Goal: Information Seeking & Learning: Learn about a topic

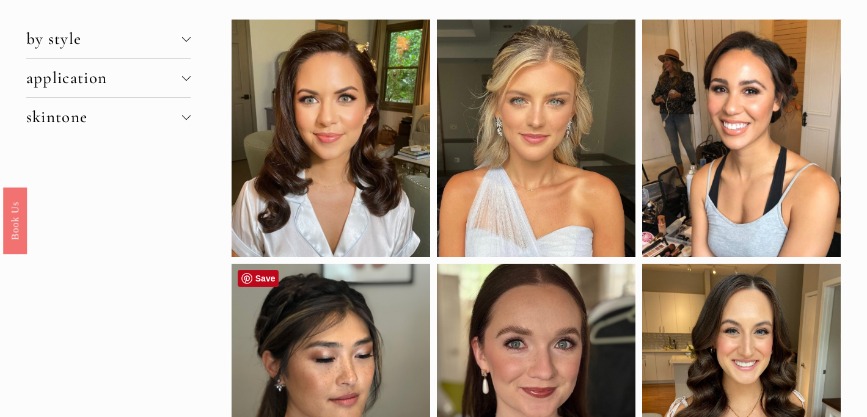
scroll to position [58, 0]
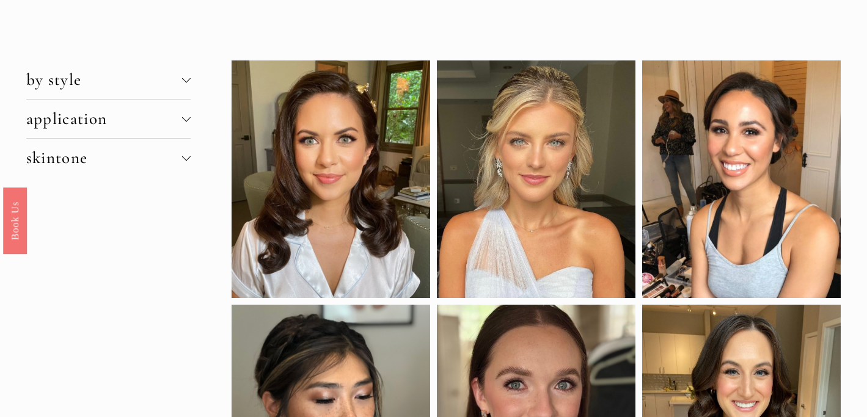
click at [182, 155] on div at bounding box center [186, 156] width 9 height 9
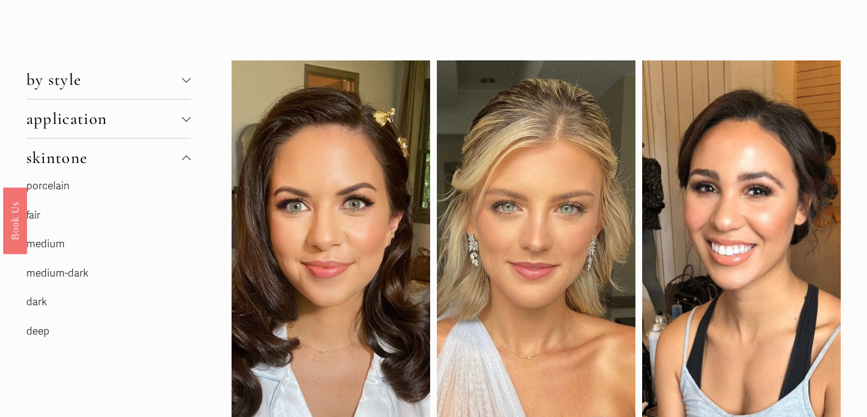
click at [43, 210] on p "fair" at bounding box center [108, 216] width 164 height 19
click at [34, 216] on link "fair" at bounding box center [33, 215] width 14 height 13
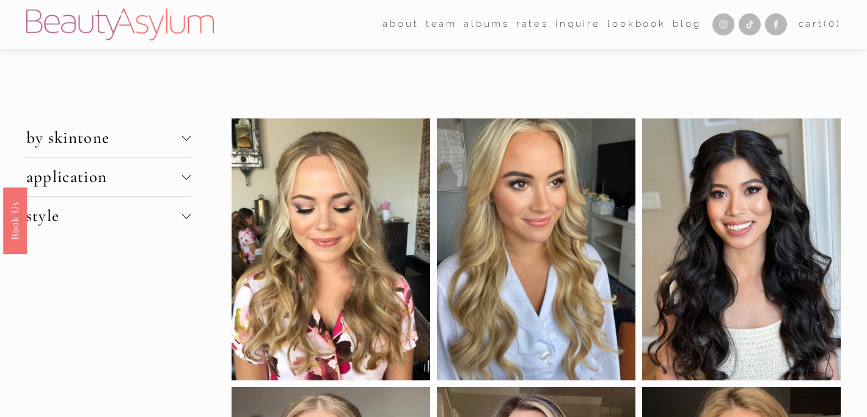
click at [185, 138] on div at bounding box center [186, 136] width 9 height 9
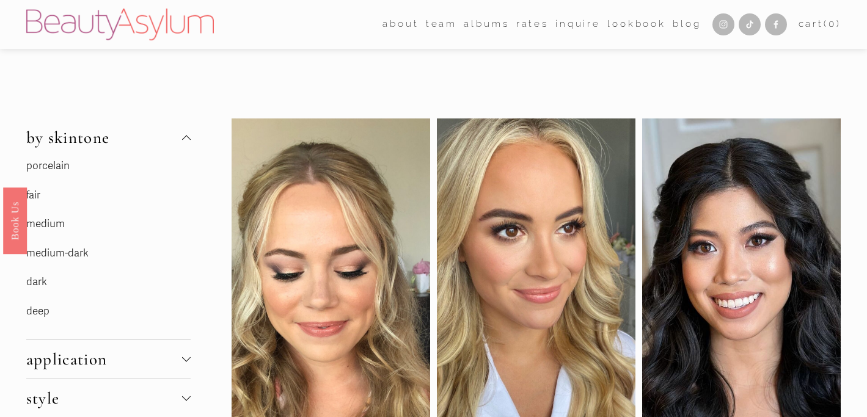
click at [47, 168] on link "porcelain" at bounding box center [47, 166] width 43 height 13
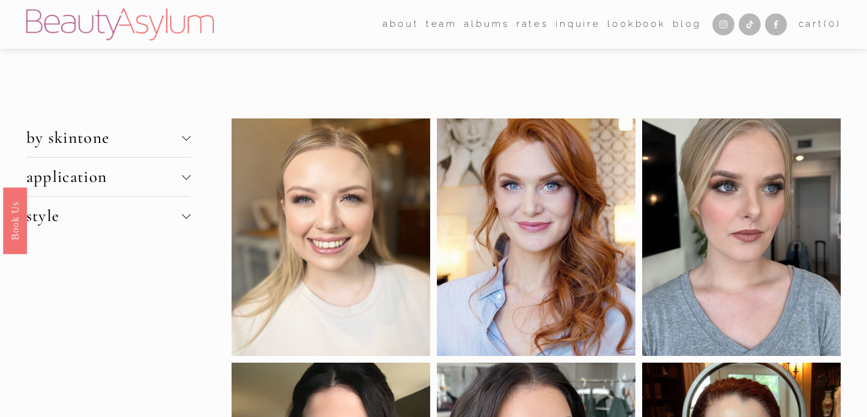
click at [180, 138] on span "by skintone" at bounding box center [104, 138] width 156 height 20
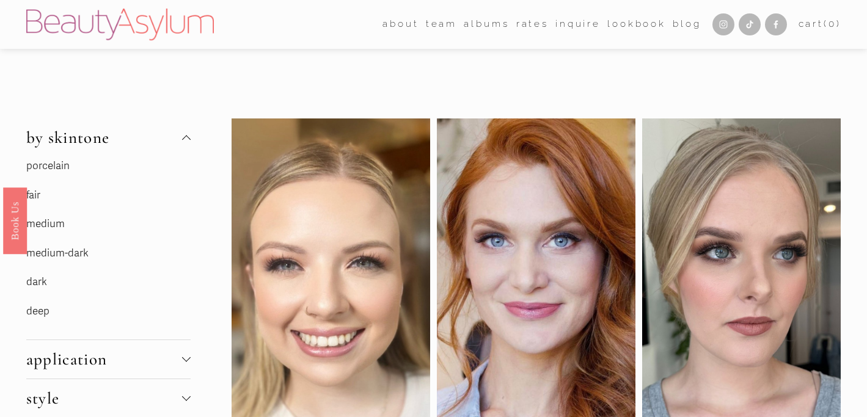
click at [38, 195] on link "fair" at bounding box center [33, 195] width 14 height 13
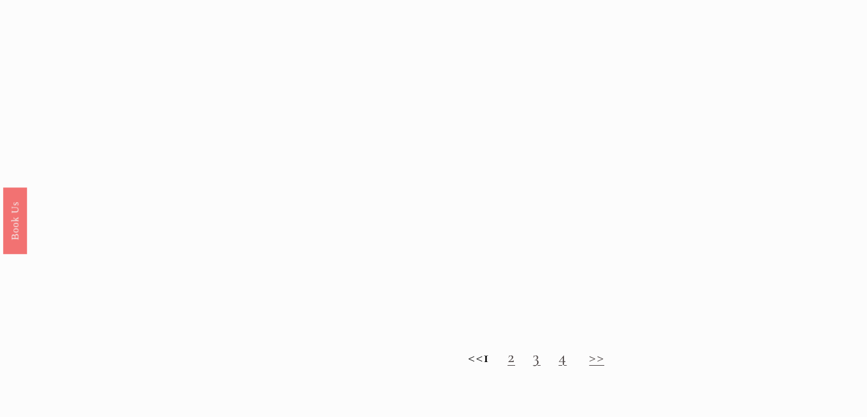
scroll to position [1132, 0]
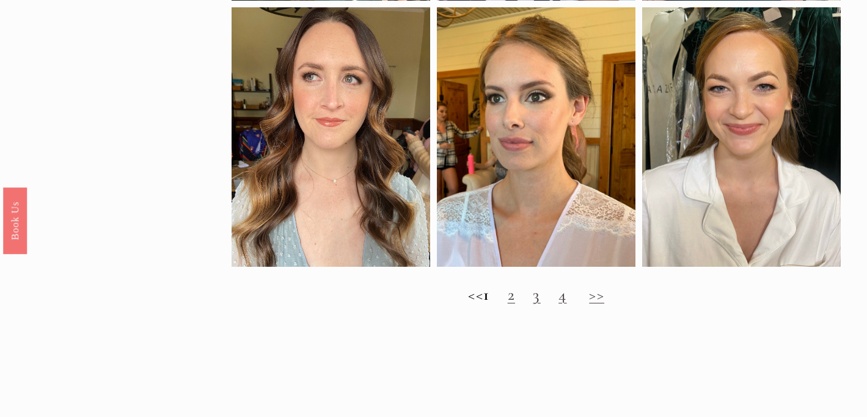
click at [515, 294] on link "2" at bounding box center [511, 295] width 7 height 20
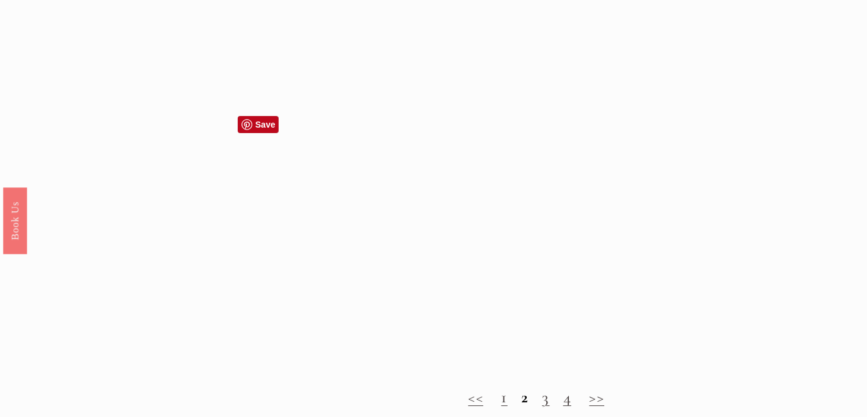
scroll to position [1089, 0]
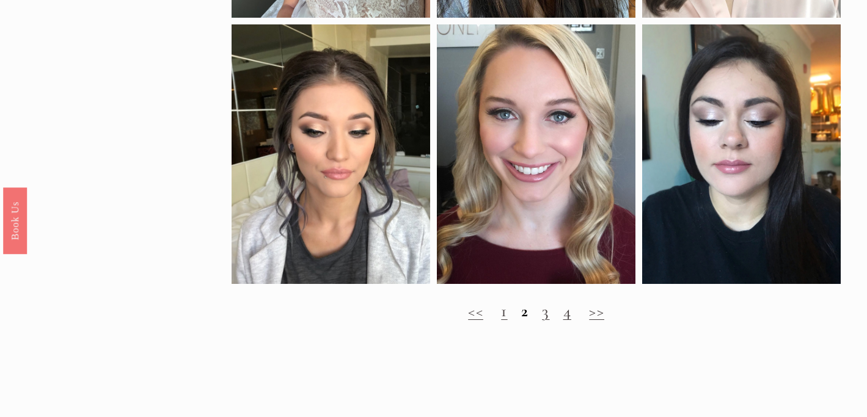
click at [543, 317] on link "3" at bounding box center [545, 311] width 7 height 20
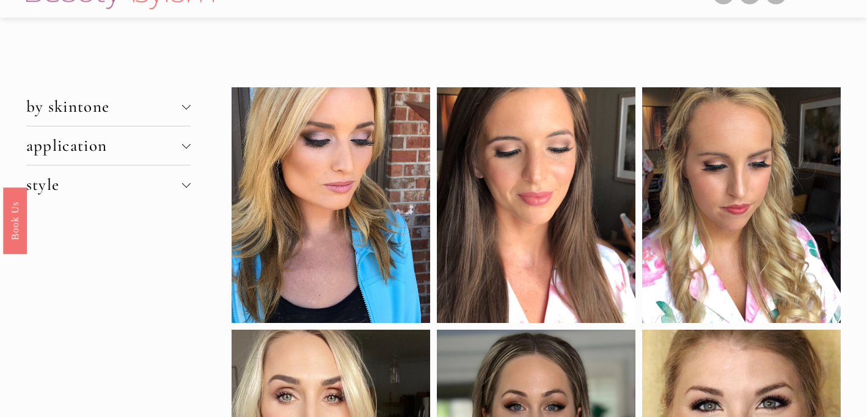
scroll to position [0, 0]
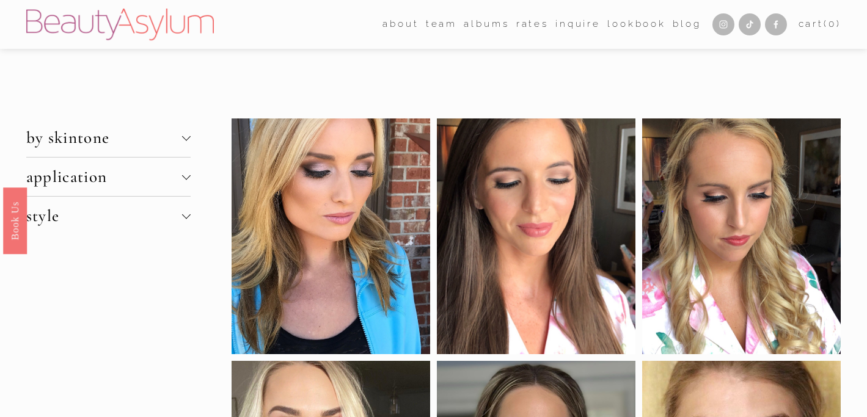
click at [184, 175] on div at bounding box center [186, 175] width 9 height 9
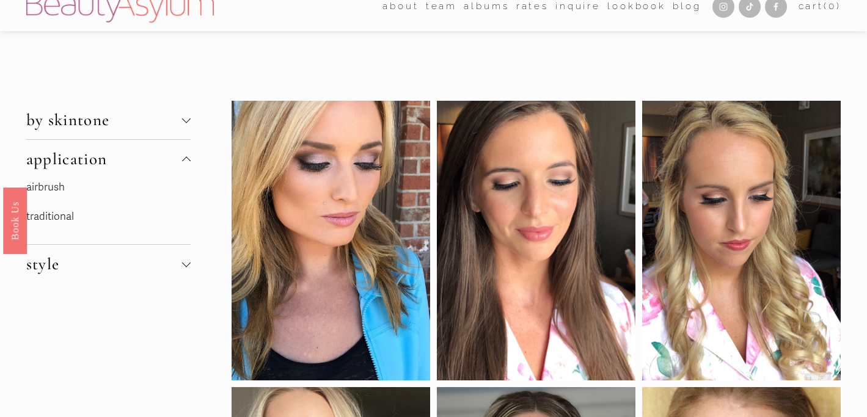
scroll to position [19, 0]
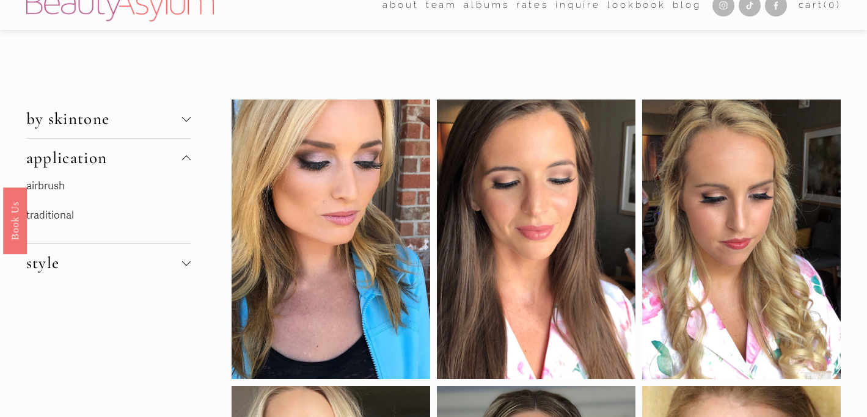
click at [44, 217] on link "traditional" at bounding box center [50, 215] width 48 height 13
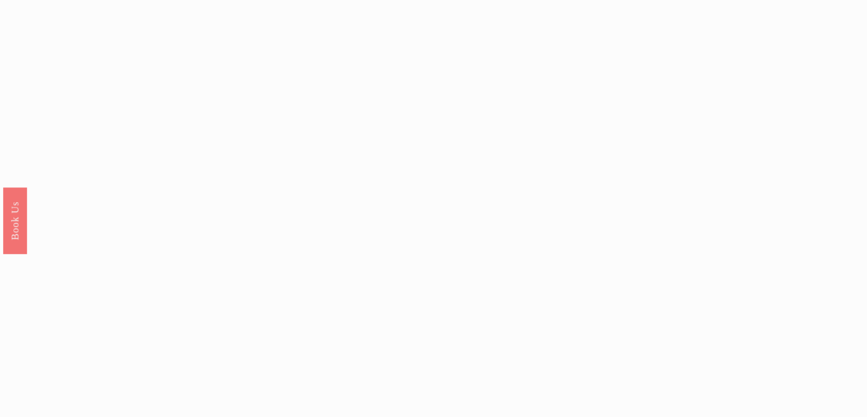
scroll to position [1181, 0]
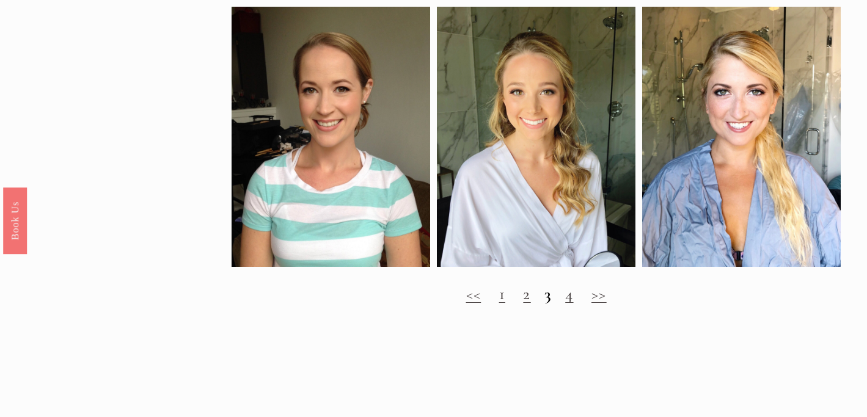
click at [570, 295] on link "4" at bounding box center [569, 294] width 8 height 20
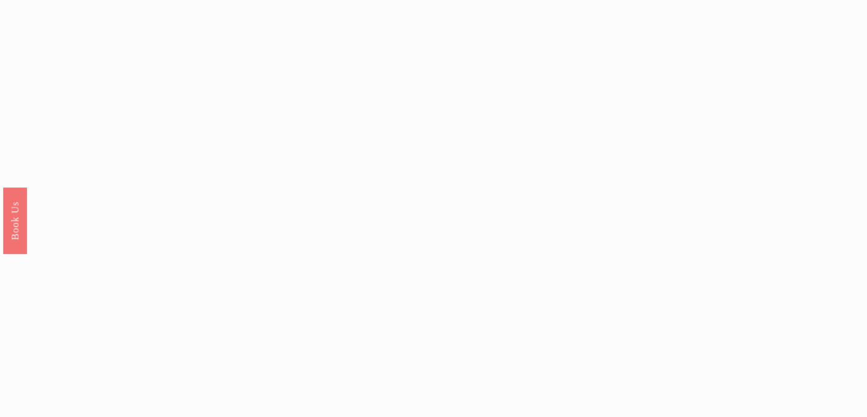
scroll to position [1084, 0]
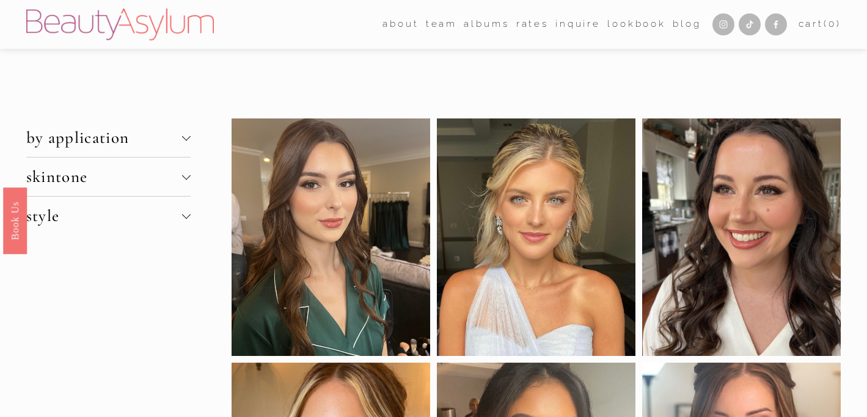
click at [185, 214] on div at bounding box center [186, 214] width 9 height 9
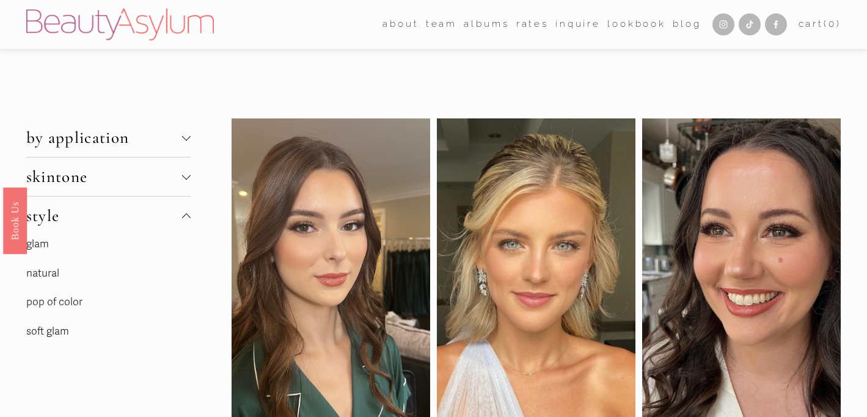
click at [52, 333] on link "soft glam" at bounding box center [47, 331] width 43 height 13
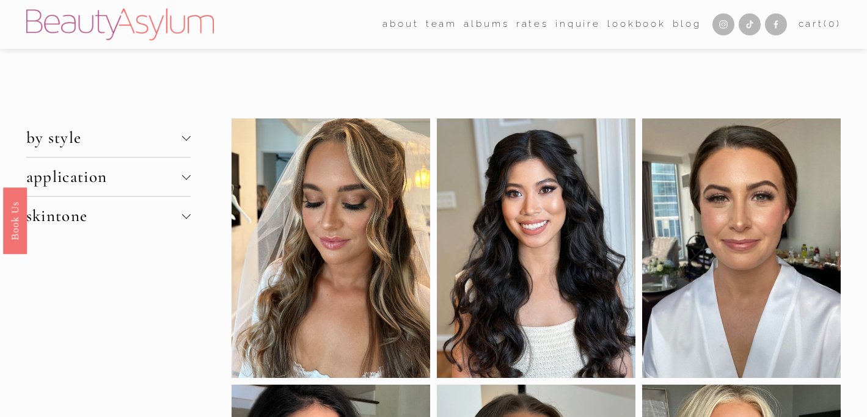
click at [114, 138] on span "by style" at bounding box center [104, 138] width 156 height 20
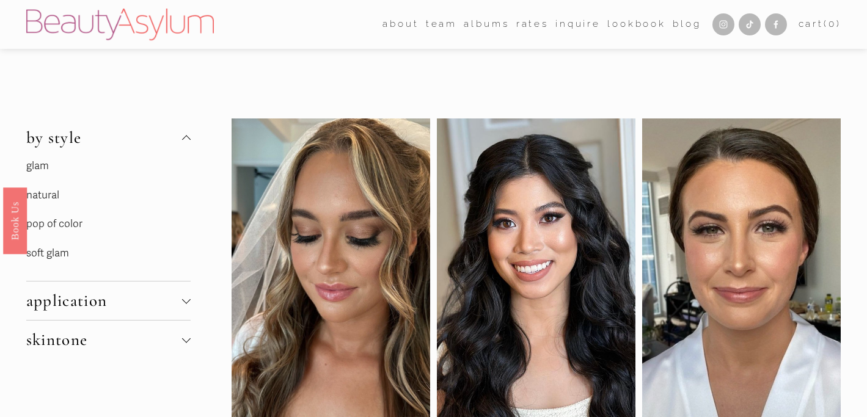
click at [45, 197] on link "natural" at bounding box center [42, 195] width 33 height 13
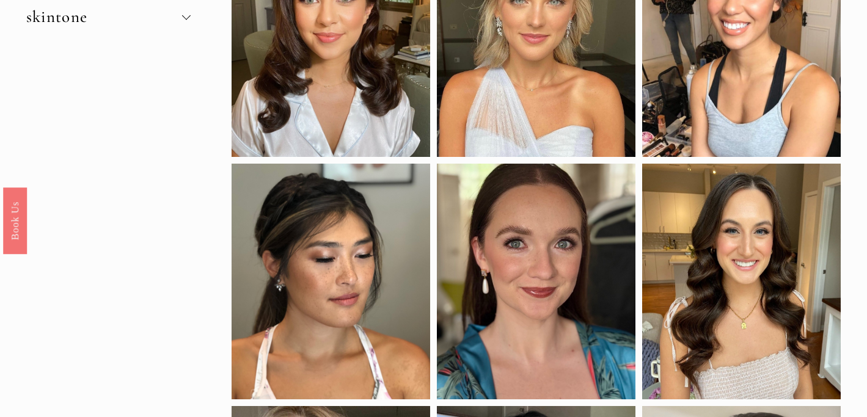
scroll to position [205, 0]
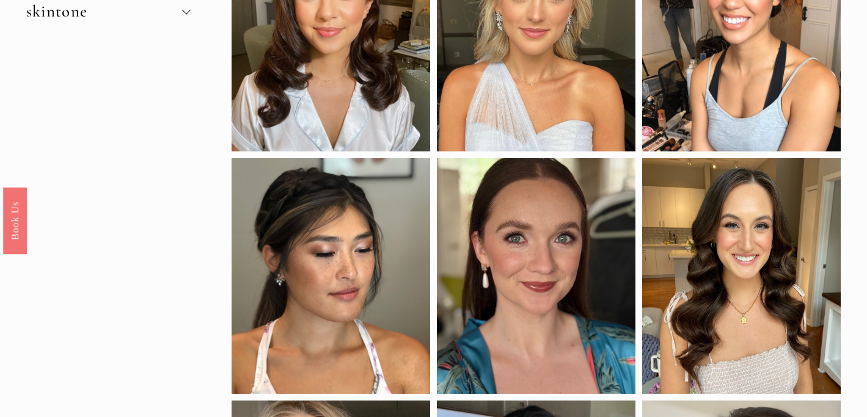
click at [543, 12] on div at bounding box center [536, 33] width 199 height 238
click at [530, 78] on div at bounding box center [536, 33] width 199 height 238
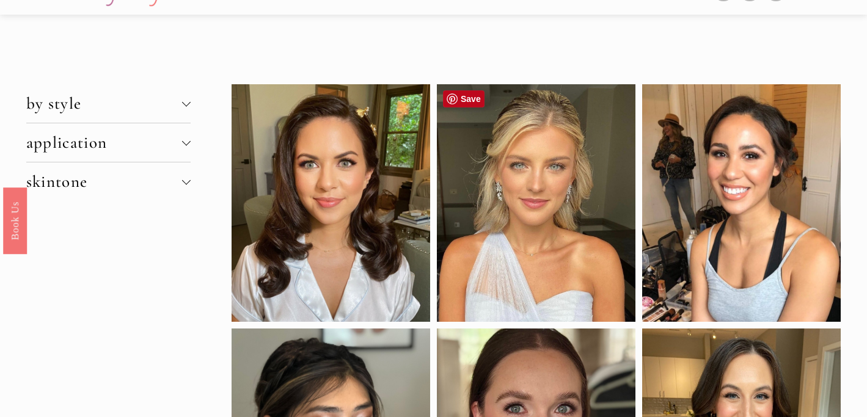
scroll to position [31, 0]
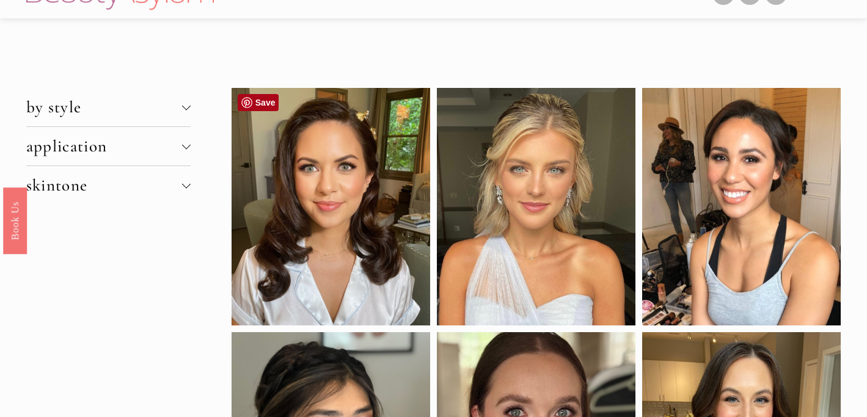
click at [256, 104] on link "Save" at bounding box center [259, 102] width 42 height 17
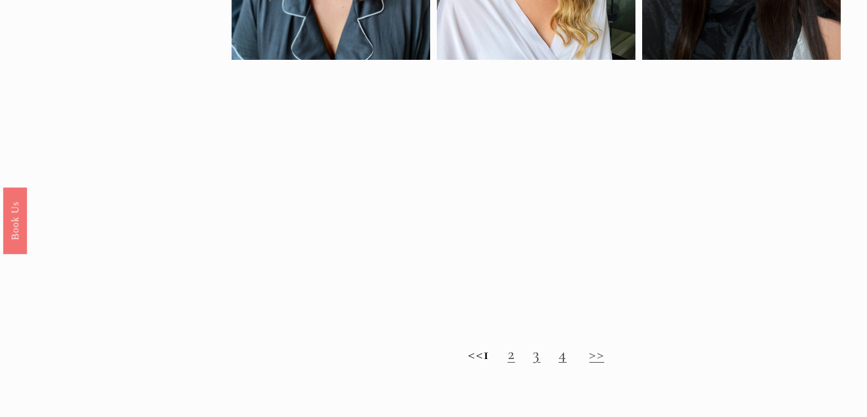
scroll to position [1048, 0]
